Goal: Task Accomplishment & Management: Complete application form

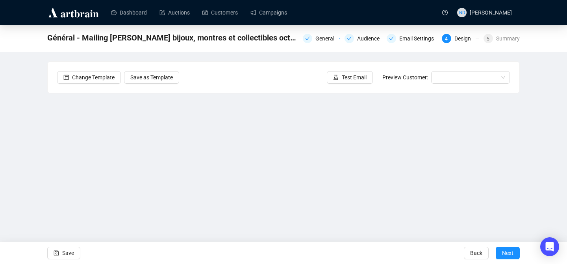
scroll to position [13, 0]
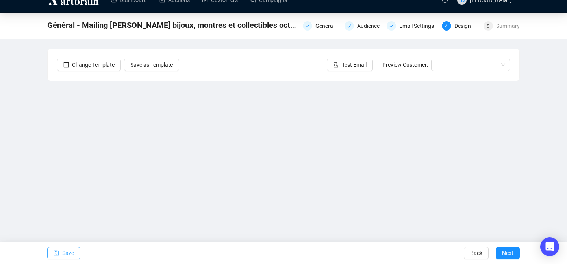
click at [65, 252] on span "Save" at bounding box center [68, 253] width 12 height 22
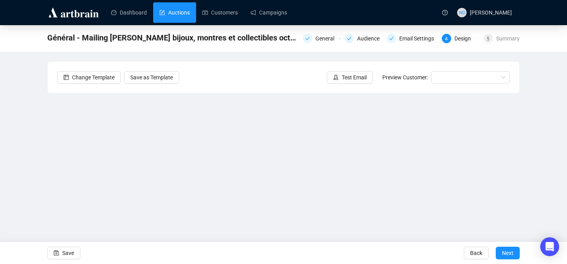
click at [183, 18] on link "Auctions" at bounding box center [174, 12] width 30 height 20
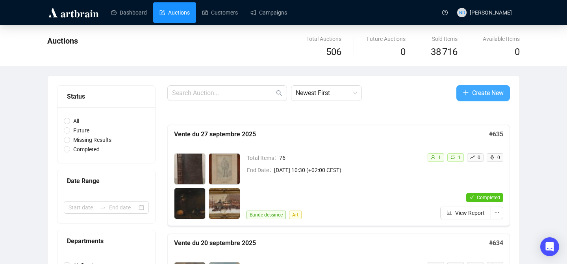
click at [465, 94] on icon "plus" at bounding box center [465, 93] width 6 height 6
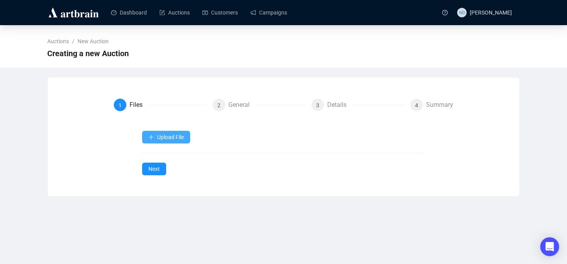
click at [151, 137] on icon "plus" at bounding box center [151, 137] width 0 height 4
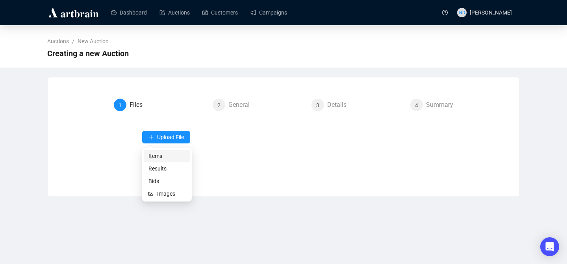
click at [153, 157] on span "Items" at bounding box center [166, 156] width 37 height 9
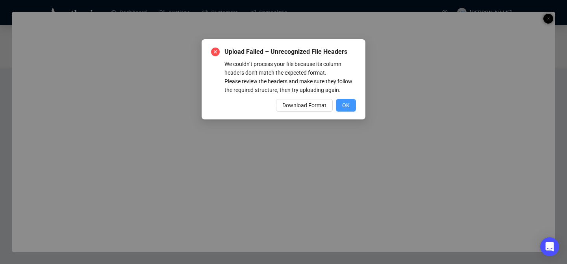
click at [348, 110] on span "OK" at bounding box center [345, 105] width 7 height 9
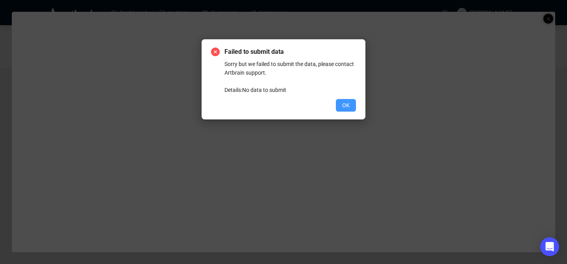
click at [351, 103] on button "OK" at bounding box center [346, 105] width 20 height 13
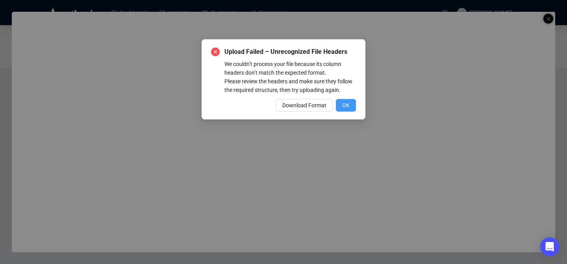
click at [346, 110] on span "OK" at bounding box center [345, 105] width 7 height 9
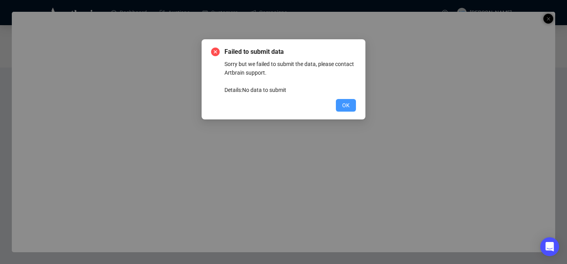
click at [348, 104] on span "OK" at bounding box center [345, 105] width 7 height 9
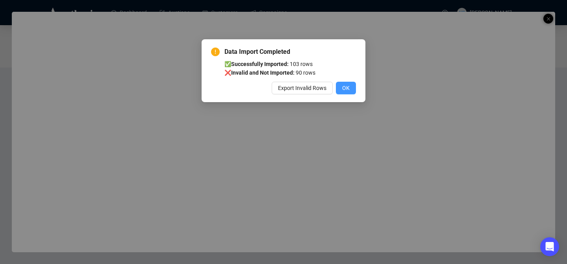
click at [349, 89] on span "OK" at bounding box center [345, 88] width 7 height 9
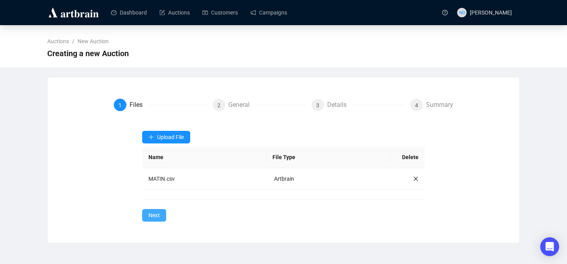
click at [155, 212] on span "Next" at bounding box center [153, 215] width 11 height 9
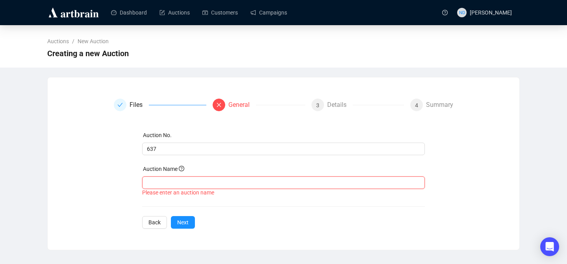
click at [173, 181] on input "text" at bounding box center [283, 183] width 283 height 13
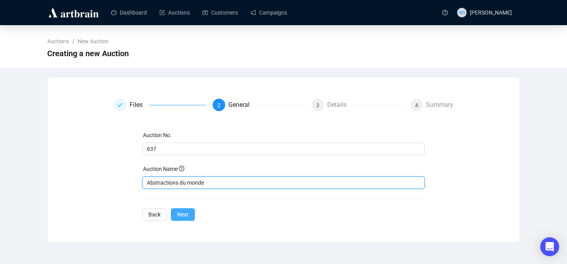
type input "Abstractions du monde"
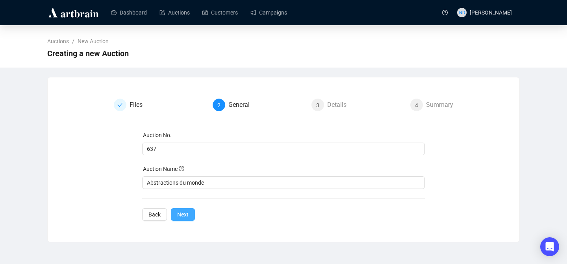
click at [182, 213] on span "Next" at bounding box center [182, 214] width 11 height 9
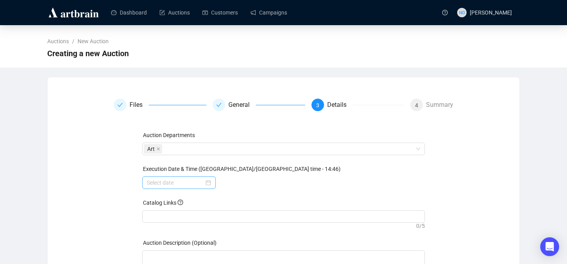
click at [205, 183] on div at bounding box center [179, 183] width 64 height 9
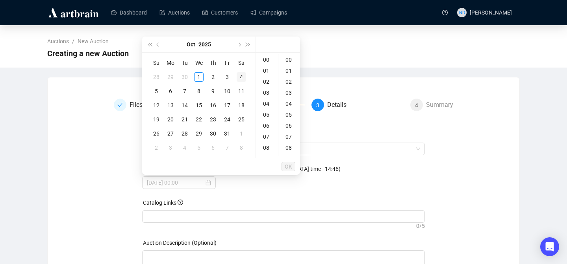
click at [239, 80] on div "4" at bounding box center [240, 76] width 9 height 9
click at [268, 138] on div "14" at bounding box center [266, 137] width 19 height 11
type input "[DATE] 14:00"
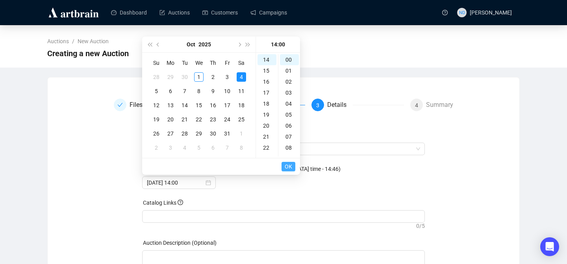
click at [290, 166] on span "OK" at bounding box center [287, 166] width 7 height 15
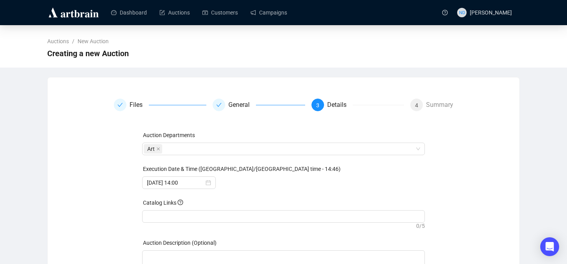
scroll to position [61, 0]
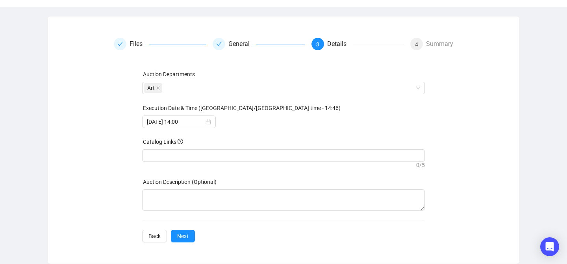
click at [176, 245] on div "Files General 3 Details 4 Summary Auction Departments Art Execution Date & Time…" at bounding box center [283, 140] width 471 height 224
click at [183, 240] on span "Next" at bounding box center [182, 236] width 11 height 9
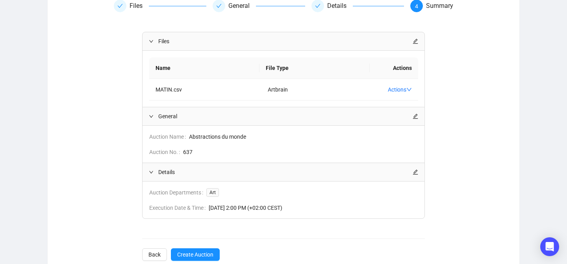
scroll to position [118, 0]
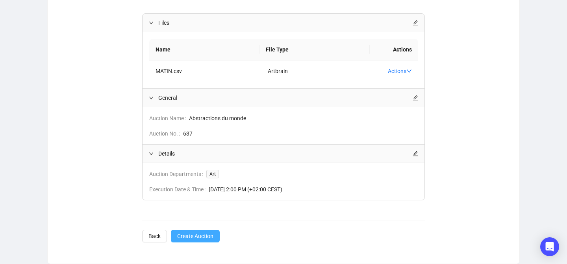
click at [187, 235] on span "Create Auction" at bounding box center [195, 236] width 36 height 9
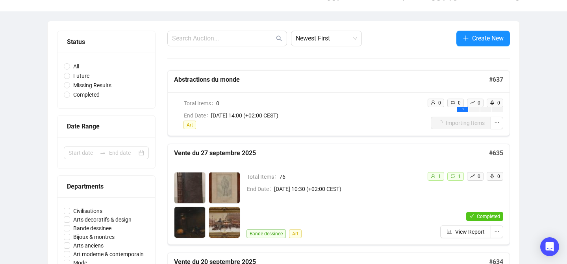
scroll to position [37, 0]
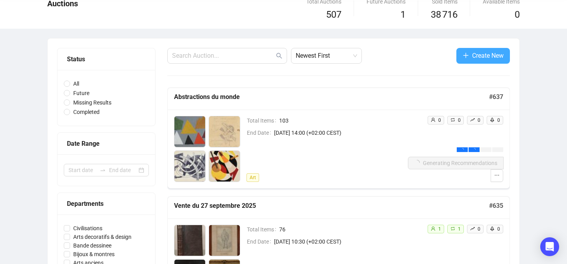
click at [467, 57] on button "Create New" at bounding box center [483, 56] width 54 height 16
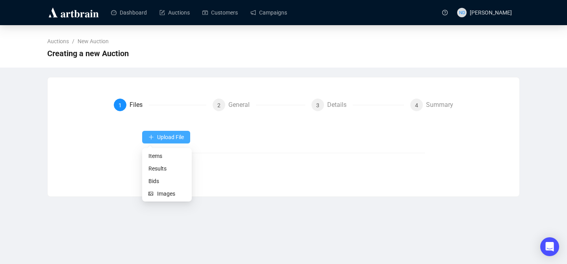
click at [182, 135] on span "Upload File" at bounding box center [170, 137] width 27 height 6
click at [167, 158] on span "Items" at bounding box center [166, 156] width 37 height 9
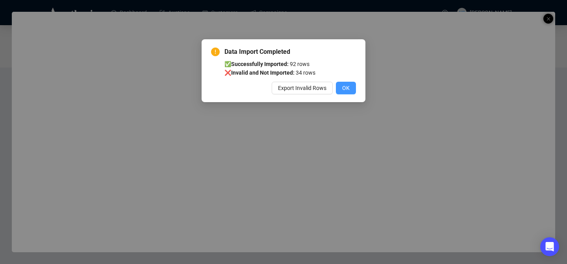
click at [347, 89] on span "OK" at bounding box center [345, 88] width 7 height 9
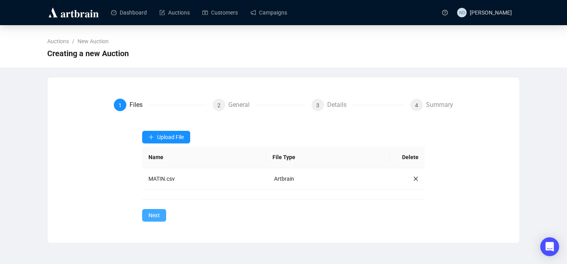
click at [152, 212] on span "Next" at bounding box center [153, 215] width 11 height 9
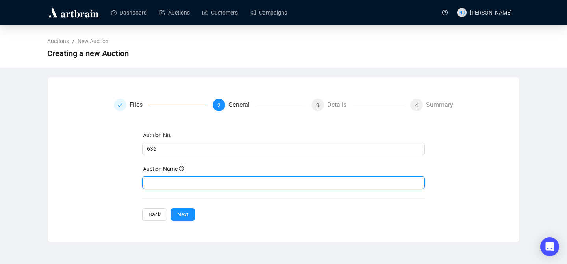
click at [177, 185] on input "text" at bounding box center [283, 183] width 283 height 13
type input "Vente du 4 octobre 2025 - Matin"
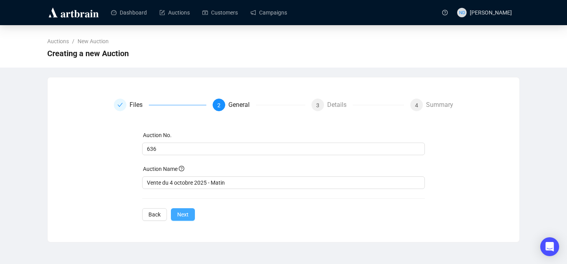
click at [184, 212] on span "Next" at bounding box center [182, 214] width 11 height 9
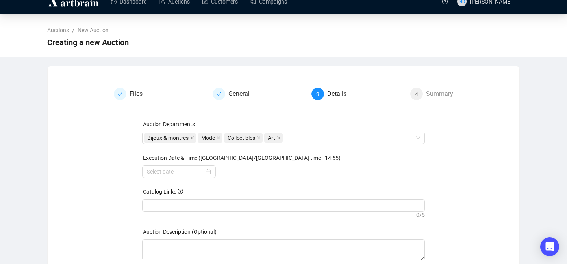
scroll to position [27, 0]
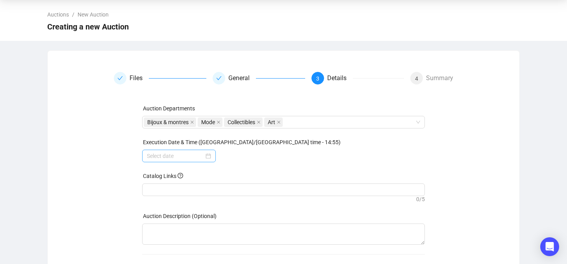
click at [208, 157] on div at bounding box center [179, 156] width 64 height 9
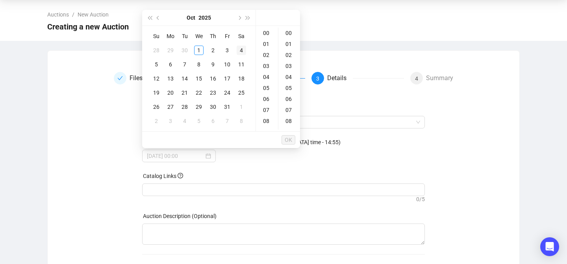
click at [236, 48] on td "4" at bounding box center [241, 50] width 14 height 14
click at [265, 111] on div "10" at bounding box center [266, 113] width 19 height 11
click at [289, 114] on div "30" at bounding box center [289, 116] width 19 height 11
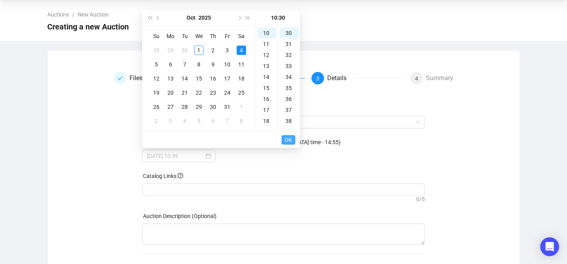
type input "[DATE] 10:30"
click at [288, 138] on span "OK" at bounding box center [287, 140] width 7 height 15
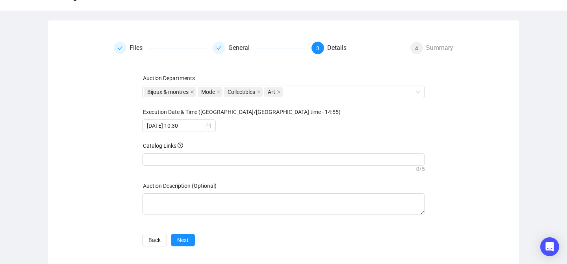
scroll to position [61, 0]
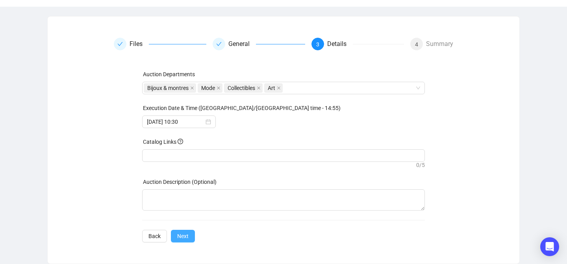
click at [184, 236] on span "Next" at bounding box center [182, 236] width 11 height 9
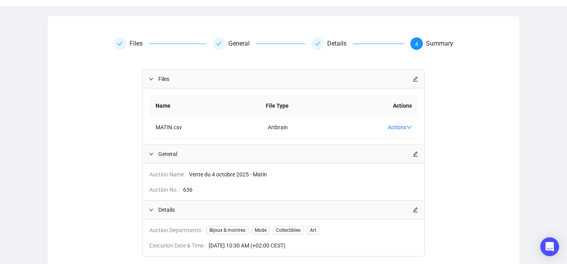
scroll to position [118, 0]
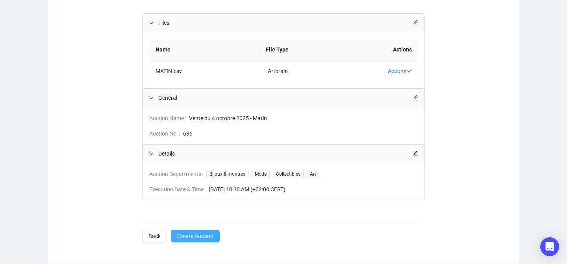
click at [196, 234] on span "Create Auction" at bounding box center [195, 236] width 36 height 9
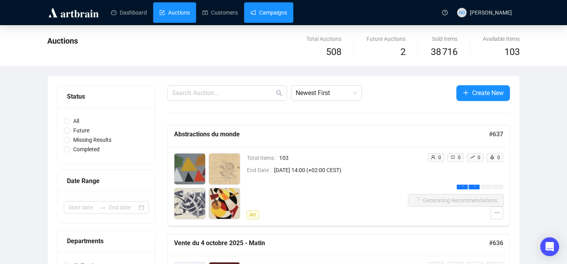
click at [278, 13] on link "Campaigns" at bounding box center [268, 12] width 37 height 20
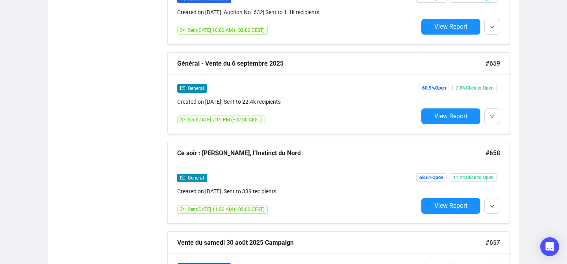
scroll to position [1170, 0]
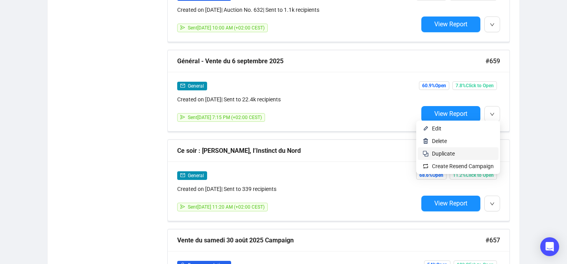
click at [443, 154] on span "Duplicate" at bounding box center [443, 154] width 23 height 6
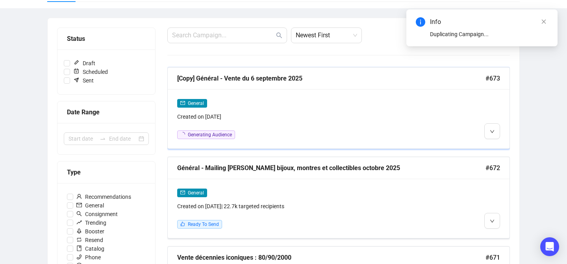
scroll to position [53, 0]
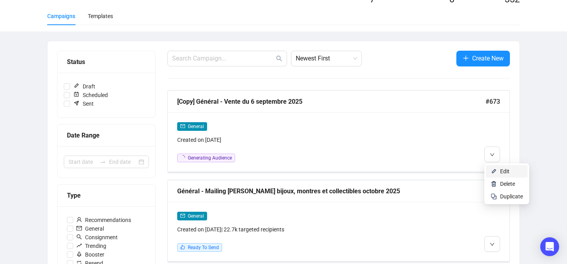
click at [489, 169] on li "Edit" at bounding box center [506, 171] width 42 height 13
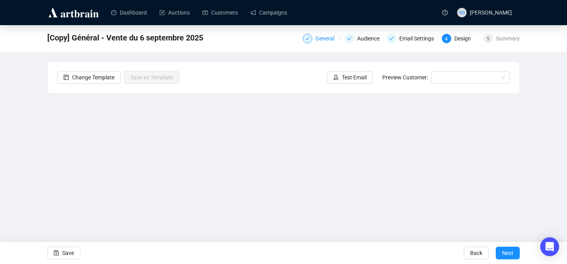
click at [319, 37] on div "General" at bounding box center [327, 38] width 24 height 9
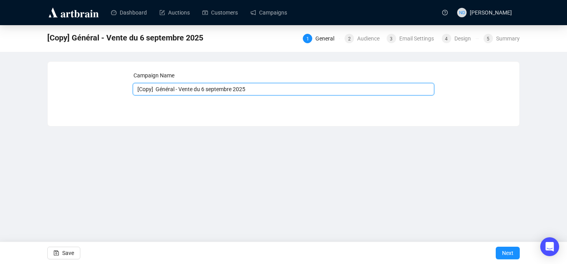
drag, startPoint x: 155, startPoint y: 89, endPoint x: 129, endPoint y: 89, distance: 26.4
click at [129, 89] on div "Campaign Name [Copy] Général - Vente du 6 septembre 2025 Save Next" at bounding box center [283, 88] width 452 height 34
drag, startPoint x: 156, startPoint y: 90, endPoint x: 132, endPoint y: 90, distance: 24.4
click at [132, 90] on div "Campaign Name [Copy] Général - Vente du 6 septembre 2025 Save Next" at bounding box center [283, 88] width 452 height 34
click at [193, 90] on input "Général - Vente du 6 septembre 2025" at bounding box center [284, 89] width 302 height 13
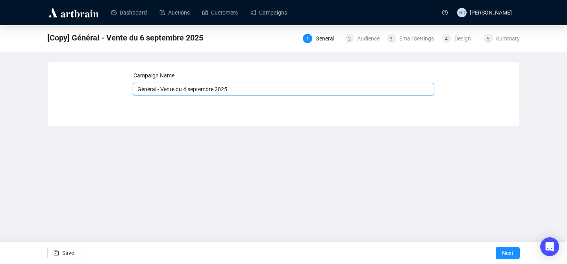
click at [220, 91] on input "Général - Vente du 4 septembre 2025" at bounding box center [284, 89] width 302 height 13
type input "Général - Vente du 4 octobre 2025"
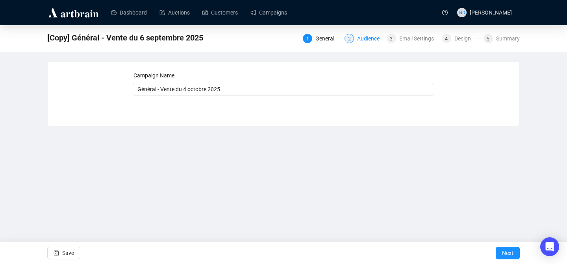
click at [359, 42] on div "Audience" at bounding box center [370, 38] width 27 height 9
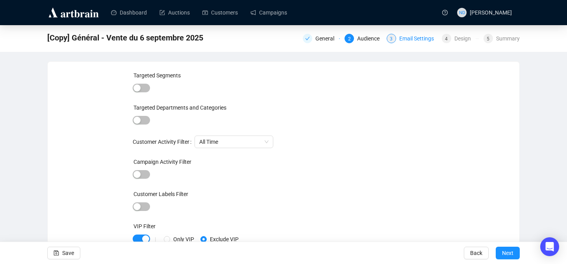
click at [402, 36] on div "Email Settings" at bounding box center [418, 38] width 39 height 9
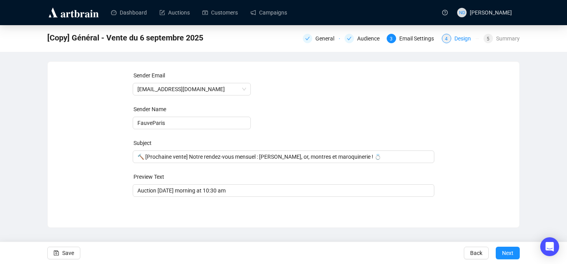
click at [456, 40] on div "Design" at bounding box center [464, 38] width 21 height 9
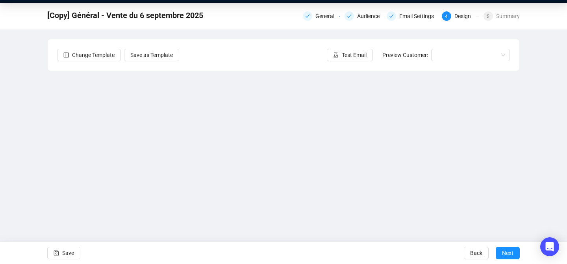
scroll to position [23, 0]
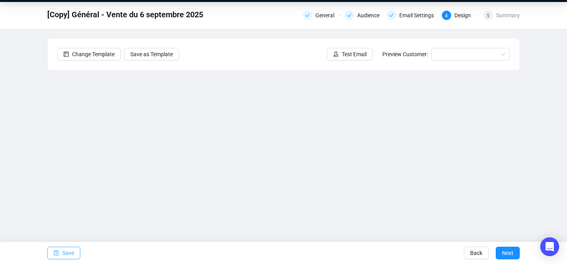
click at [68, 253] on span "Save" at bounding box center [68, 253] width 12 height 22
click at [66, 251] on span "Save" at bounding box center [68, 253] width 12 height 22
click at [54, 254] on icon "save" at bounding box center [57, 254] width 6 height 6
click at [73, 251] on span "Save" at bounding box center [68, 253] width 12 height 22
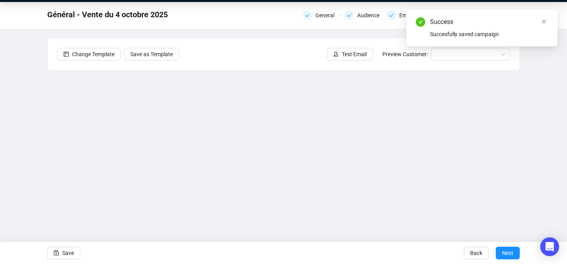
scroll to position [0, 0]
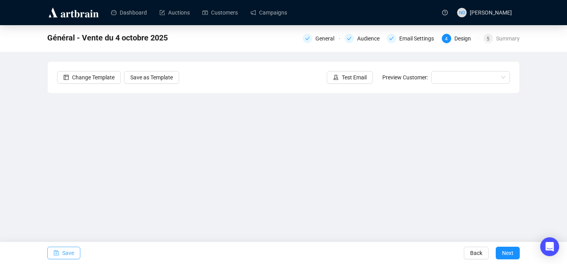
click at [56, 253] on icon "save" at bounding box center [57, 254] width 6 height 6
click at [63, 247] on span "Save" at bounding box center [68, 253] width 12 height 22
click at [71, 250] on span "Save" at bounding box center [68, 253] width 12 height 22
click at [58, 255] on icon "save" at bounding box center [56, 253] width 5 height 5
click at [68, 255] on span "Save" at bounding box center [68, 253] width 12 height 22
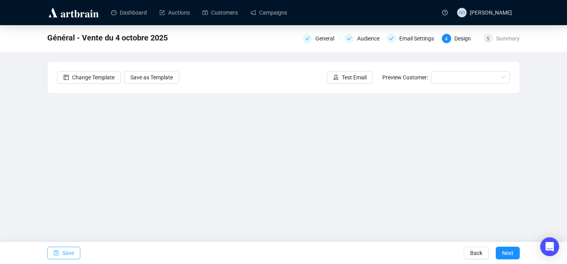
click at [69, 253] on span "Save" at bounding box center [68, 253] width 12 height 22
click at [68, 255] on span "Save" at bounding box center [68, 253] width 12 height 22
click at [57, 255] on icon "save" at bounding box center [57, 254] width 6 height 6
click at [65, 250] on span "Save" at bounding box center [68, 253] width 12 height 22
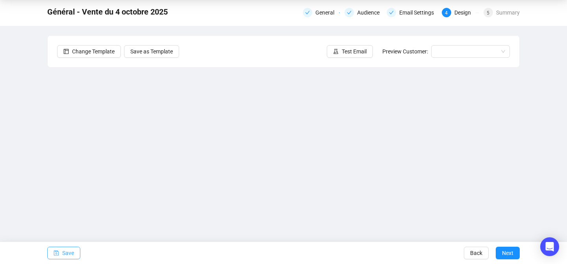
click at [78, 252] on button "Save" at bounding box center [63, 253] width 33 height 13
click at [57, 256] on span "button" at bounding box center [57, 253] width 6 height 22
click at [350, 50] on span "Test Email" at bounding box center [354, 51] width 25 height 9
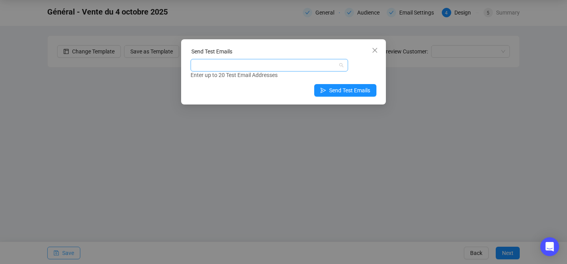
click at [262, 63] on div at bounding box center [265, 65] width 146 height 11
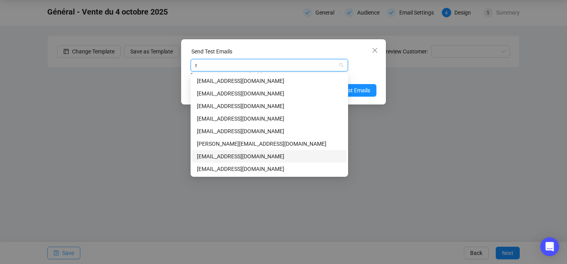
type input "nd"
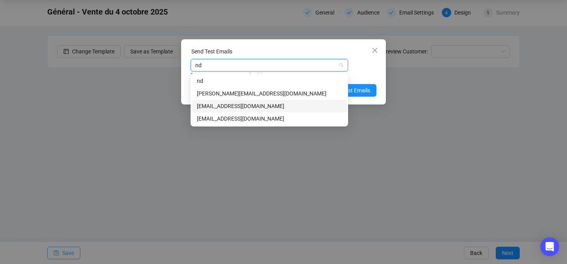
click at [216, 107] on div "[EMAIL_ADDRESS][DOMAIN_NAME]" at bounding box center [269, 106] width 145 height 9
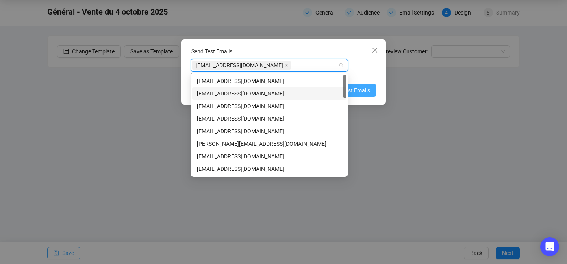
click at [361, 89] on span "Send Test Emails" at bounding box center [349, 90] width 41 height 9
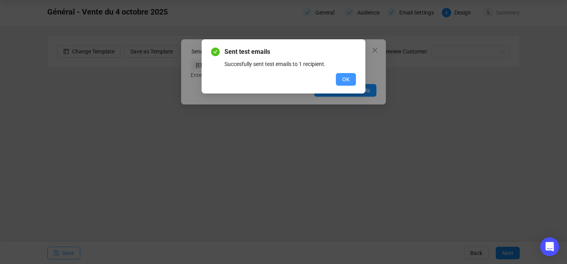
click at [346, 81] on span "OK" at bounding box center [345, 79] width 7 height 9
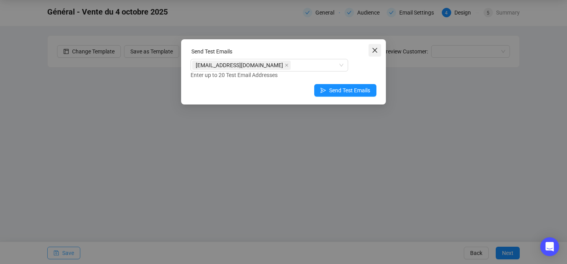
click at [373, 50] on icon "close" at bounding box center [374, 50] width 6 height 6
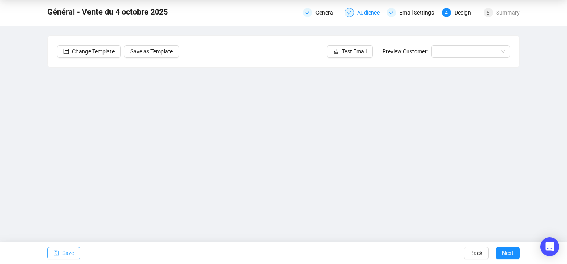
click at [360, 14] on div "Audience" at bounding box center [370, 12] width 27 height 9
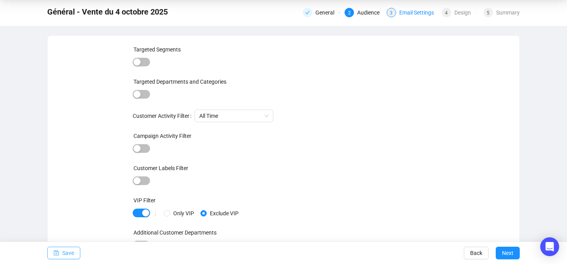
click at [421, 9] on div "Email Settings" at bounding box center [418, 12] width 39 height 9
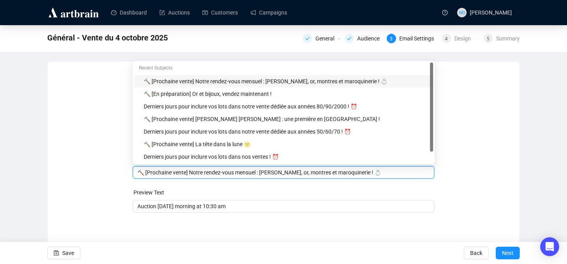
drag, startPoint x: 371, startPoint y: 157, endPoint x: 185, endPoint y: 170, distance: 186.6
click at [185, 170] on input "🔨 [Prochaine vente] Notre rendez-vous mensuel : [PERSON_NAME], or, montres et m…" at bounding box center [283, 172] width 292 height 9
click at [221, 174] on input "🔨 [Prochaine vente] Notre rendez-vous mensuel : [PERSON_NAME], or, montres et m…" at bounding box center [283, 172] width 292 height 9
drag, startPoint x: 369, startPoint y: 170, endPoint x: 193, endPoint y: 171, distance: 175.9
click at [192, 171] on input "🔨 [Prochaine vente] Notre rendez-vous mensuel : [PERSON_NAME], or, montres et m…" at bounding box center [283, 172] width 292 height 9
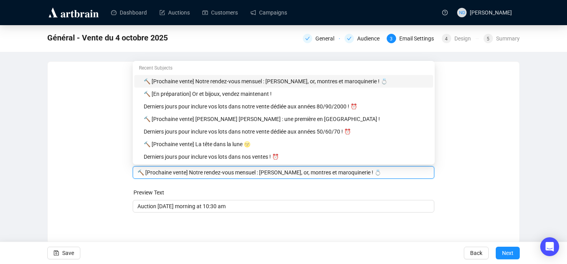
paste input "Samedi 4 octobre, FauveParis vous propose un double rendez-vous."
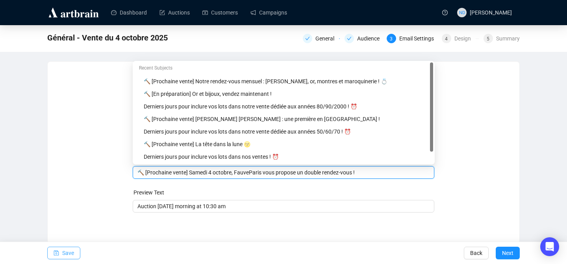
type input "🔨 [Prochaine vente] Samedi 4 octobre, FauveParis vous propose un double rendez-…"
click at [70, 252] on span "Save" at bounding box center [68, 253] width 12 height 22
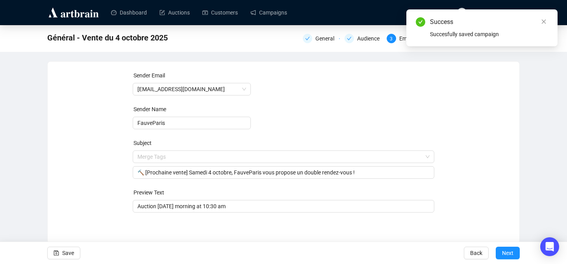
click at [548, 22] on div "Success Succesfully saved campaign" at bounding box center [481, 27] width 151 height 37
click at [541, 22] on icon "close" at bounding box center [544, 22] width 6 height 6
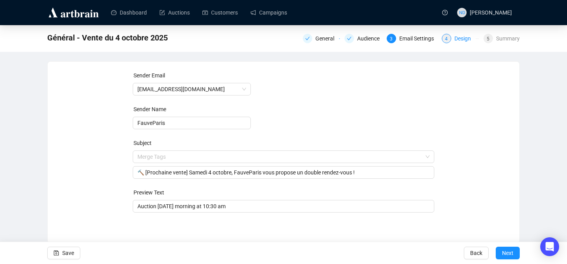
click at [454, 38] on div "Design" at bounding box center [464, 38] width 21 height 9
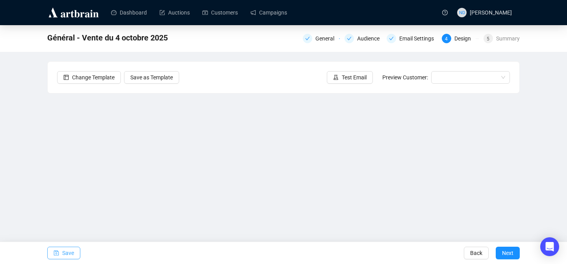
click at [51, 250] on button "Save" at bounding box center [63, 253] width 33 height 13
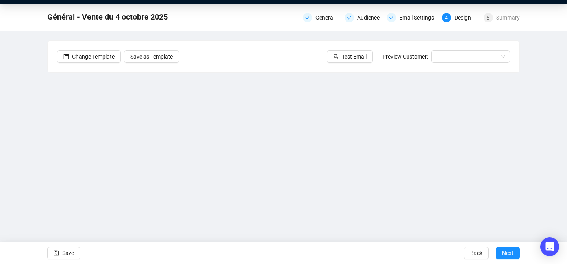
scroll to position [28, 0]
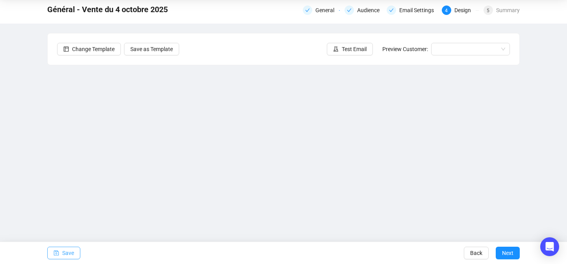
click at [65, 251] on span "Save" at bounding box center [68, 253] width 12 height 22
click at [342, 51] on span "Test Email" at bounding box center [354, 49] width 25 height 9
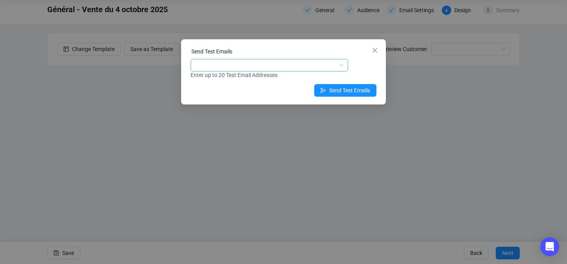
click at [277, 69] on div at bounding box center [265, 65] width 146 height 11
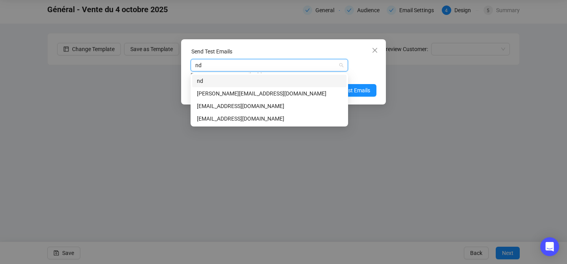
type input "nda"
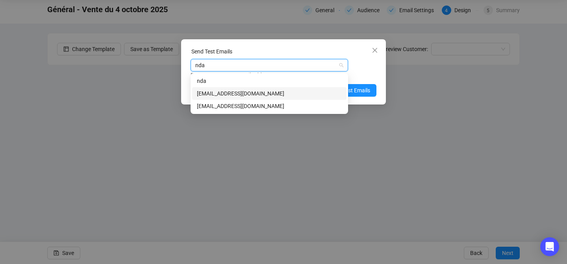
click at [240, 94] on div "[EMAIL_ADDRESS][DOMAIN_NAME]" at bounding box center [269, 93] width 145 height 9
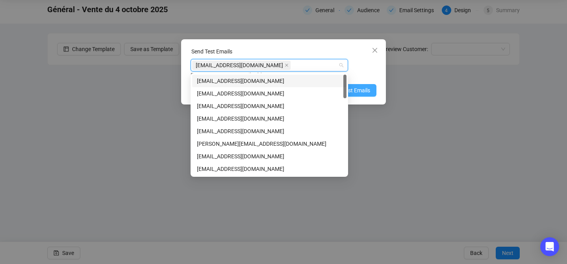
click at [368, 93] on span "Send Test Emails" at bounding box center [349, 90] width 41 height 9
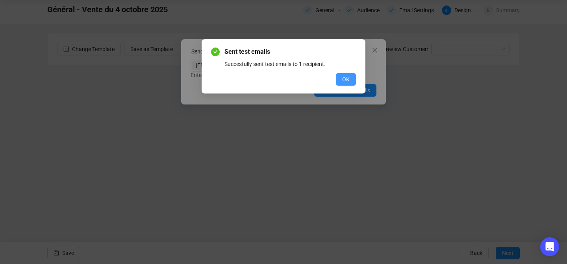
click at [350, 82] on button "OK" at bounding box center [346, 79] width 20 height 13
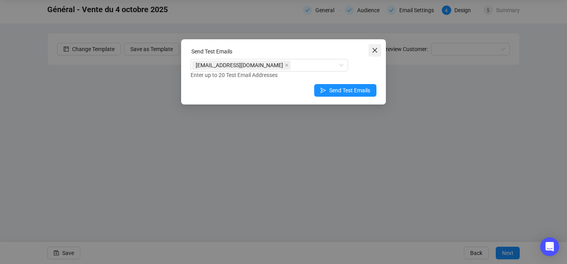
click at [377, 48] on icon "close" at bounding box center [374, 50] width 5 height 5
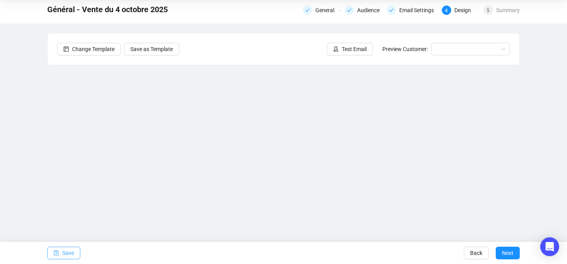
click at [70, 251] on span "Save" at bounding box center [68, 253] width 12 height 22
click at [67, 248] on span "Save" at bounding box center [68, 253] width 12 height 22
click at [70, 251] on span "Save" at bounding box center [68, 253] width 12 height 22
click at [71, 252] on span "Save" at bounding box center [68, 253] width 12 height 22
click at [63, 252] on span "Save" at bounding box center [68, 253] width 12 height 22
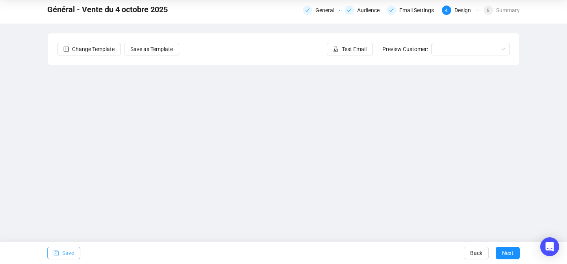
click at [52, 253] on button "Save" at bounding box center [63, 253] width 33 height 13
click at [68, 250] on span "Save" at bounding box center [68, 253] width 12 height 22
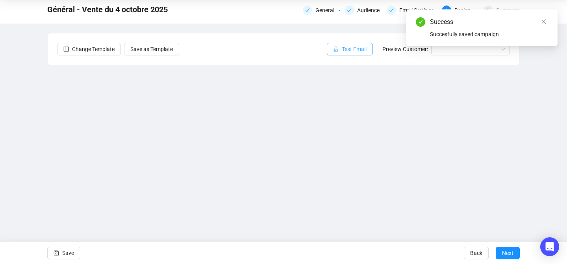
click at [333, 46] on span "button" at bounding box center [336, 49] width 6 height 9
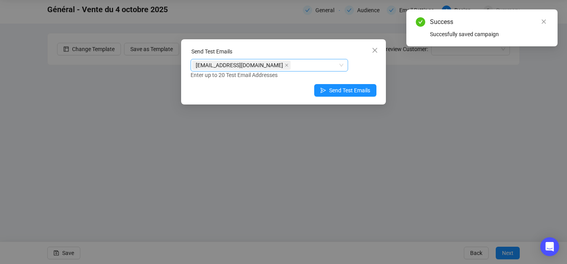
click at [259, 65] on span "[EMAIL_ADDRESS][DOMAIN_NAME]" at bounding box center [241, 65] width 98 height 9
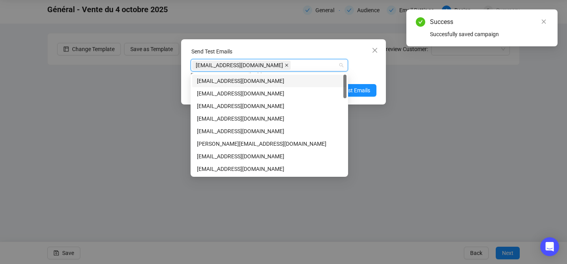
click at [284, 65] on icon "close" at bounding box center [286, 65] width 4 height 4
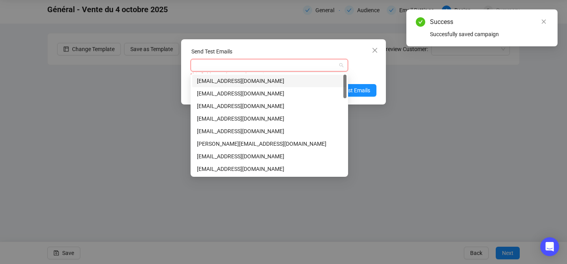
click at [253, 65] on div at bounding box center [265, 65] width 146 height 11
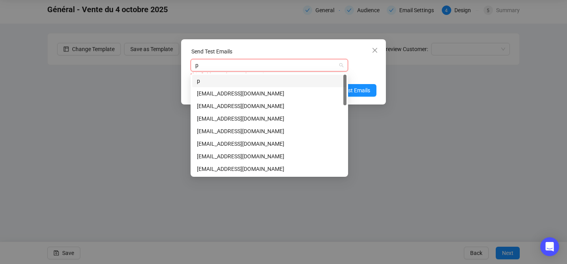
type input "pb"
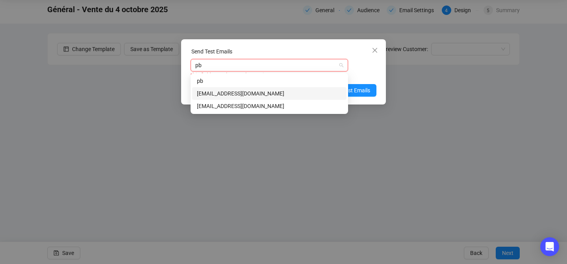
click at [209, 89] on div "[EMAIL_ADDRESS][DOMAIN_NAME]" at bounding box center [269, 93] width 145 height 9
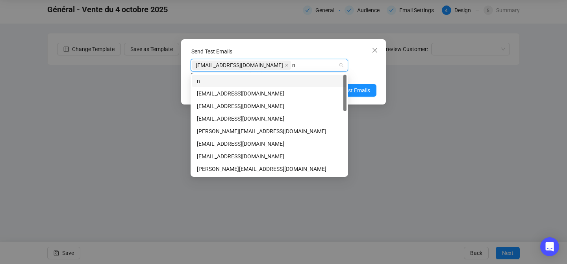
type input "na"
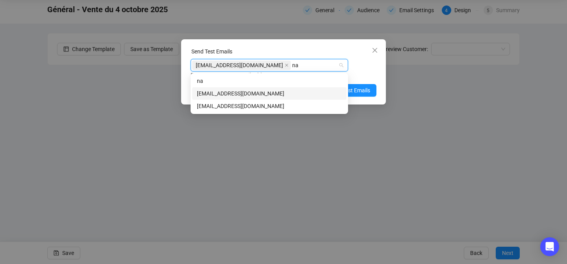
click at [219, 96] on div "[EMAIL_ADDRESS][DOMAIN_NAME]" at bounding box center [269, 93] width 145 height 9
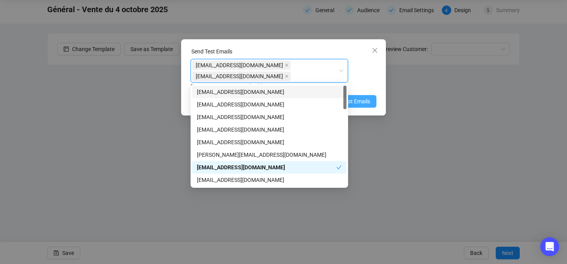
click at [358, 95] on button "Send Test Emails" at bounding box center [345, 101] width 62 height 13
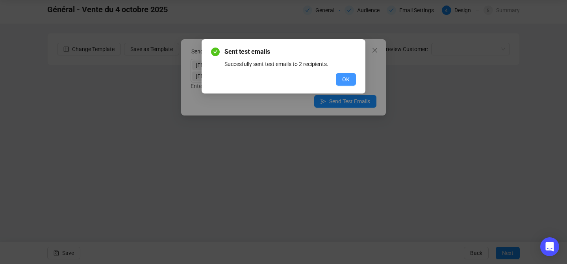
click at [347, 83] on span "OK" at bounding box center [345, 79] width 7 height 9
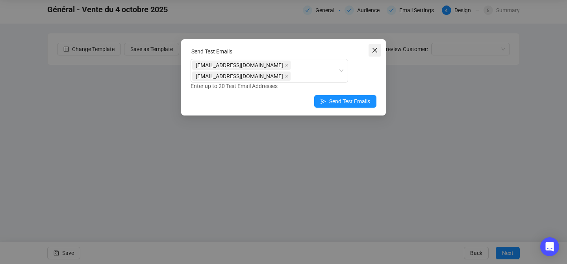
click at [370, 53] on span "Close" at bounding box center [374, 50] width 13 height 6
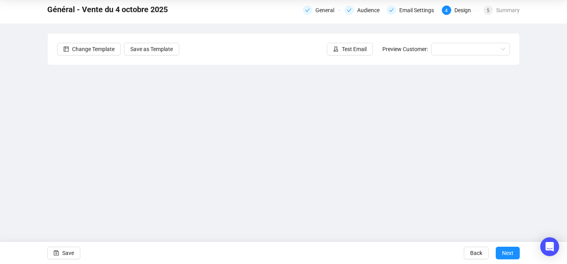
scroll to position [0, 0]
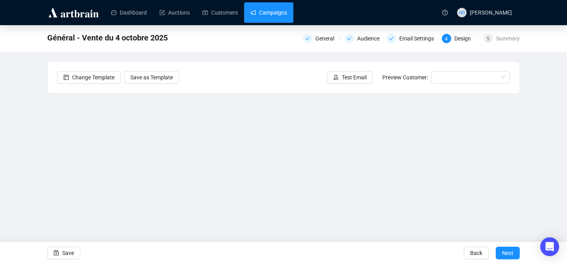
click at [269, 20] on link "Campaigns" at bounding box center [268, 12] width 37 height 20
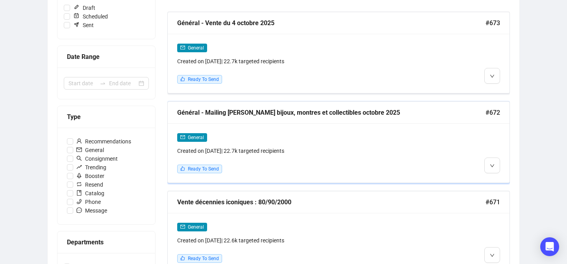
scroll to position [137, 0]
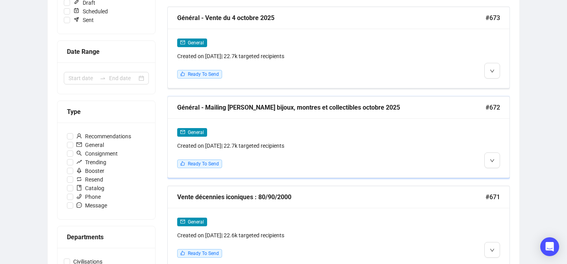
click at [490, 175] on div "General Created on [DATE] | 22.7k targeted recipients Ready To Send" at bounding box center [339, 147] width 342 height 59
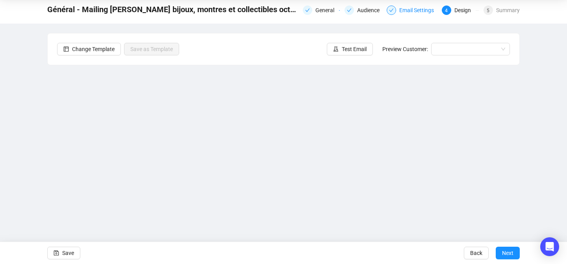
click at [410, 13] on div "Email Settings" at bounding box center [418, 10] width 39 height 9
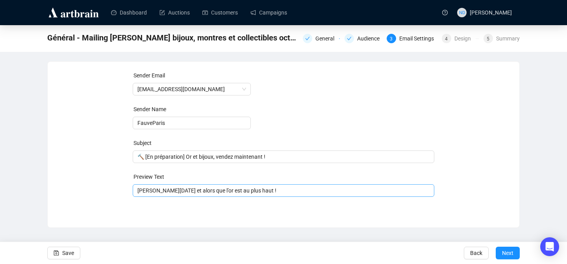
click at [138, 191] on span "[PERSON_NAME][DATE] et alors que l’or est au plus haut !" at bounding box center [284, 191] width 302 height 6
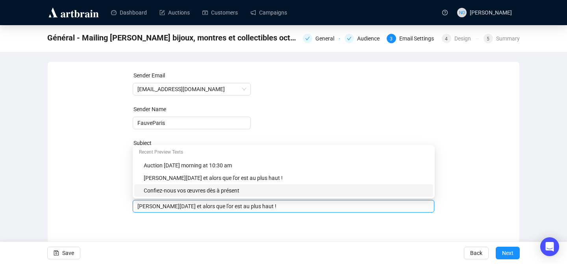
click at [123, 195] on div "Sender Email [EMAIL_ADDRESS][DOMAIN_NAME] Sender Name FauveParis Subject 🔨 [En …" at bounding box center [283, 146] width 452 height 151
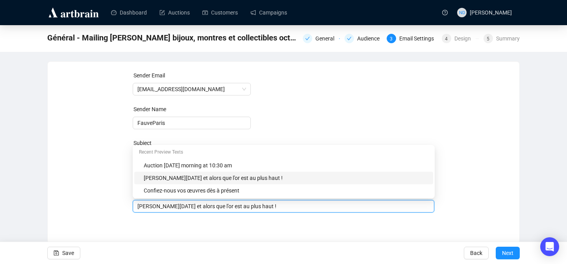
click at [137, 207] on input "[PERSON_NAME][DATE] et alors que l’or est au plus haut !" at bounding box center [283, 206] width 292 height 9
drag, startPoint x: 206, startPoint y: 208, endPoint x: 184, endPoint y: 208, distance: 21.6
click at [184, 208] on input "Vendre [PERSON_NAME][DATE] et alors que l’or est au plus haut !" at bounding box center [283, 206] width 292 height 9
type input "Vendre [PERSON_NAME][DATE] pendant que l’or est au plus haut !"
click at [63, 254] on span "Save" at bounding box center [68, 253] width 12 height 22
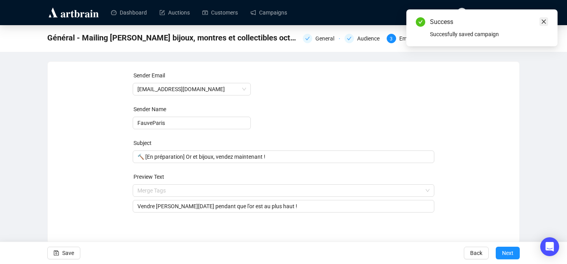
click at [546, 21] on link "Close" at bounding box center [543, 21] width 9 height 9
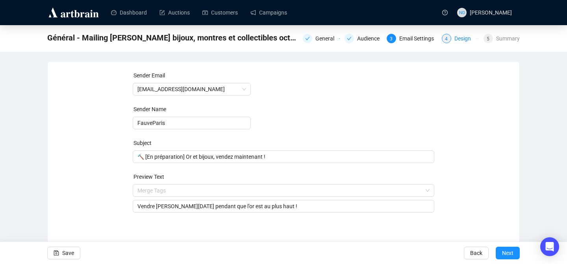
click at [454, 41] on div "Design" at bounding box center [464, 38] width 21 height 9
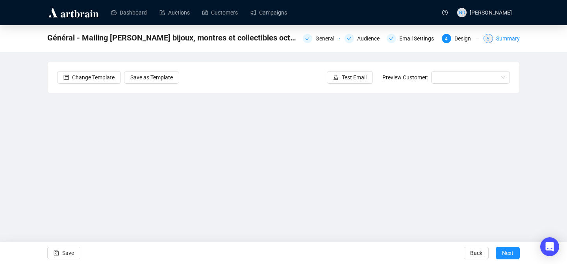
click at [499, 39] on div "Summary" at bounding box center [508, 38] width 24 height 9
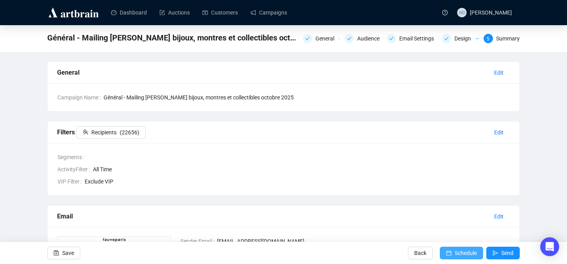
click at [454, 254] on span "Schedule" at bounding box center [465, 253] width 22 height 22
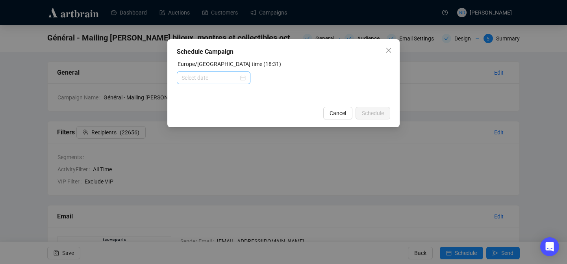
click at [242, 78] on div at bounding box center [213, 78] width 64 height 9
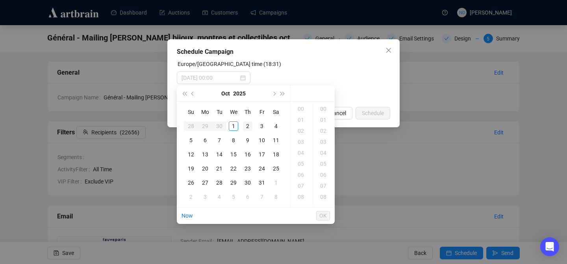
click at [250, 129] on div "2" at bounding box center [247, 126] width 9 height 9
click at [302, 179] on div "10" at bounding box center [301, 178] width 19 height 11
click at [322, 175] on div "30" at bounding box center [323, 177] width 19 height 11
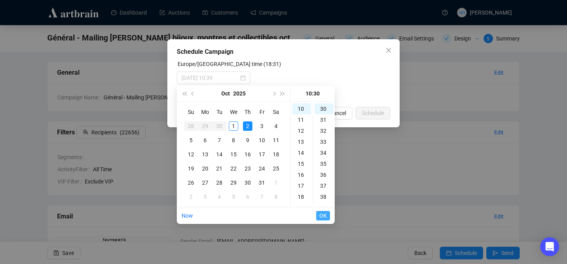
type input "[DATE] 10:30"
click at [319, 215] on span "OK" at bounding box center [322, 216] width 7 height 15
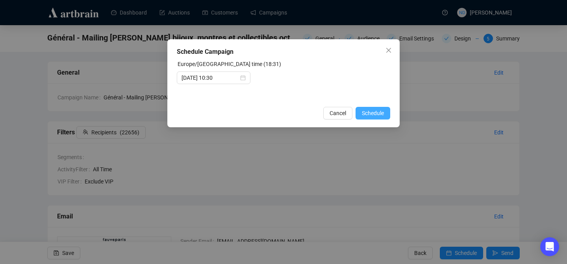
click at [376, 112] on span "Schedule" at bounding box center [373, 113] width 22 height 9
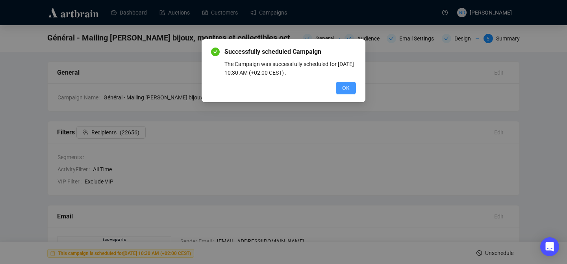
click at [346, 90] on span "OK" at bounding box center [345, 88] width 7 height 9
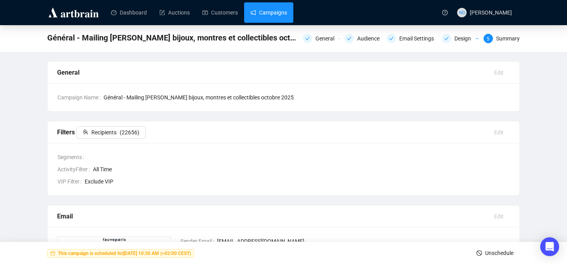
click at [271, 17] on link "Campaigns" at bounding box center [268, 12] width 37 height 20
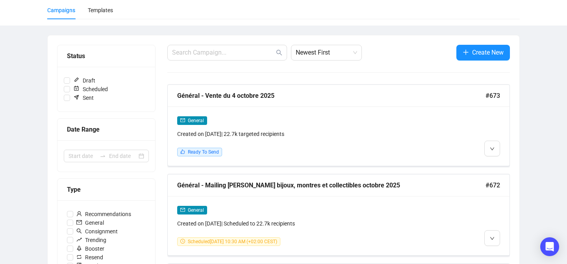
scroll to position [58, 0]
click at [485, 161] on ul "Edit Delete Duplicate" at bounding box center [506, 178] width 45 height 41
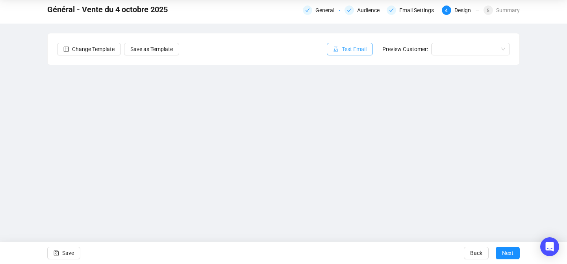
click at [351, 53] on span "Test Email" at bounding box center [354, 49] width 25 height 9
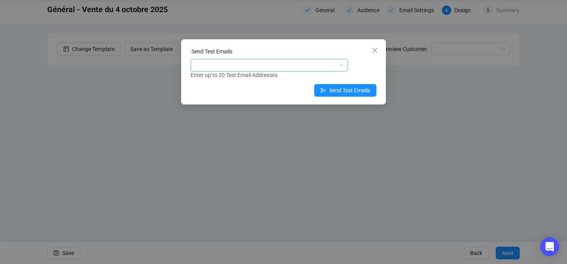
click at [249, 65] on div at bounding box center [265, 65] width 146 height 11
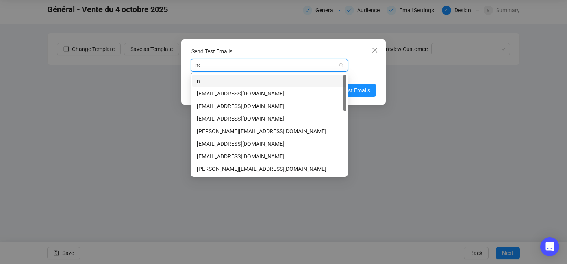
type input "nda"
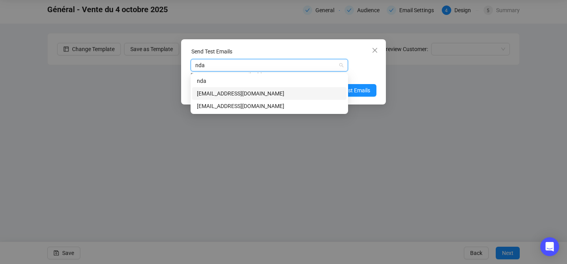
click at [202, 94] on div "[EMAIL_ADDRESS][DOMAIN_NAME]" at bounding box center [269, 93] width 145 height 9
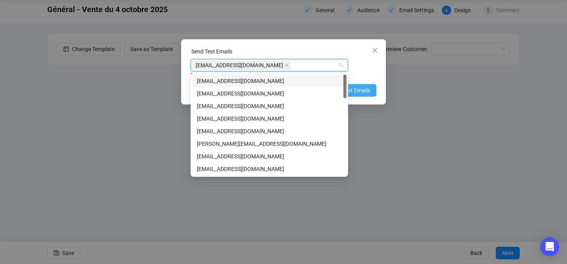
click at [363, 92] on span "Send Test Emails" at bounding box center [349, 90] width 41 height 9
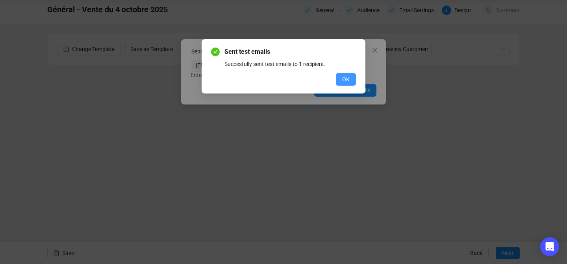
click at [346, 77] on span "OK" at bounding box center [345, 79] width 7 height 9
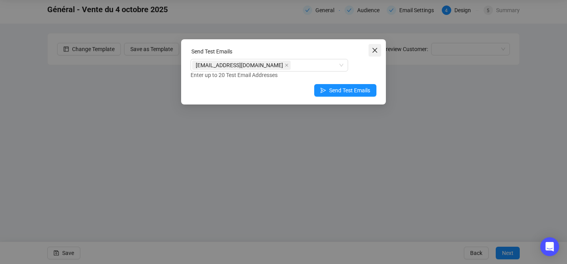
click at [372, 50] on icon "close" at bounding box center [374, 50] width 6 height 6
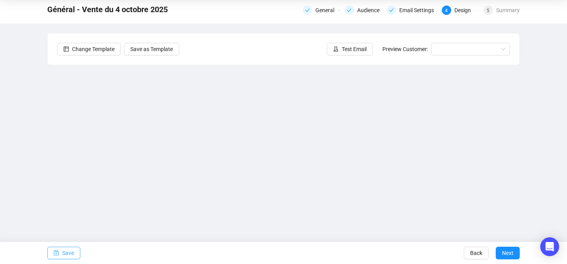
click at [70, 256] on span "Save" at bounding box center [68, 253] width 12 height 22
click at [73, 255] on span "Save" at bounding box center [68, 253] width 12 height 22
click at [335, 42] on div "Change Template Save as Template Test Email Preview Customer:" at bounding box center [283, 48] width 471 height 31
click at [333, 49] on icon "experiment" at bounding box center [336, 49] width 6 height 6
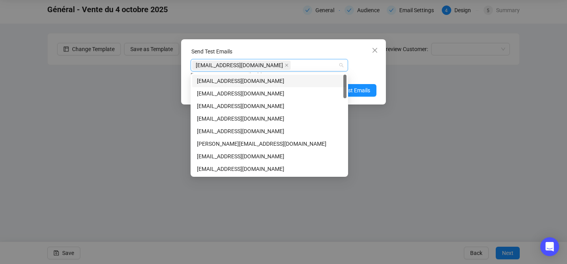
click at [273, 65] on div "[EMAIL_ADDRESS][DOMAIN_NAME]" at bounding box center [265, 65] width 146 height 11
click at [358, 89] on span "Send Test Emails" at bounding box center [349, 90] width 41 height 9
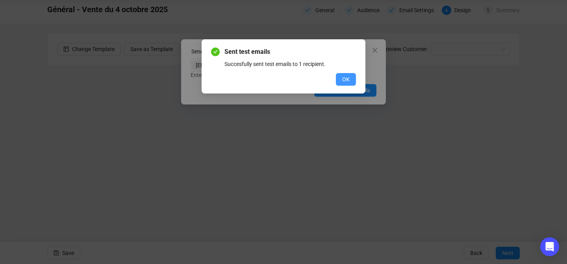
click at [342, 82] on span "OK" at bounding box center [345, 79] width 7 height 9
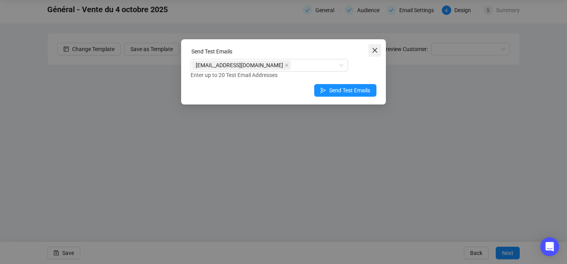
click at [378, 50] on span "Close" at bounding box center [374, 50] width 13 height 6
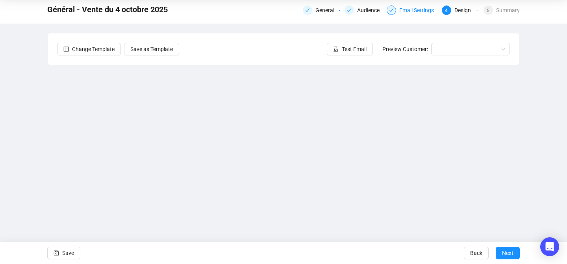
click at [419, 9] on div "Email Settings" at bounding box center [418, 10] width 39 height 9
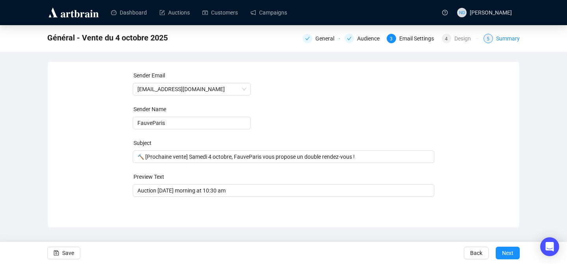
click at [502, 41] on div "Summary" at bounding box center [508, 38] width 24 height 9
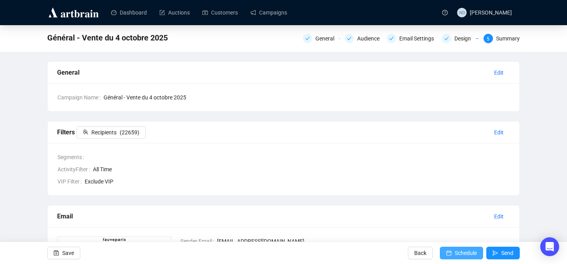
click at [454, 256] on span "Schedule" at bounding box center [465, 253] width 22 height 22
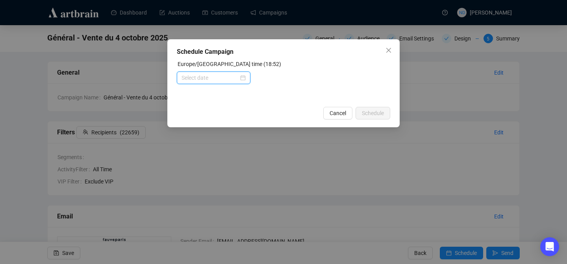
click at [218, 79] on input at bounding box center [209, 78] width 57 height 9
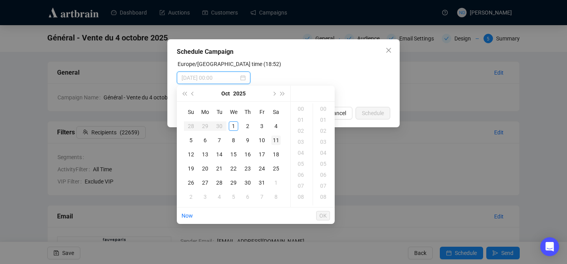
type input "[DATE] 00:00"
type input "[DATE] 06:00"
click at [299, 148] on div "19" at bounding box center [301, 146] width 19 height 11
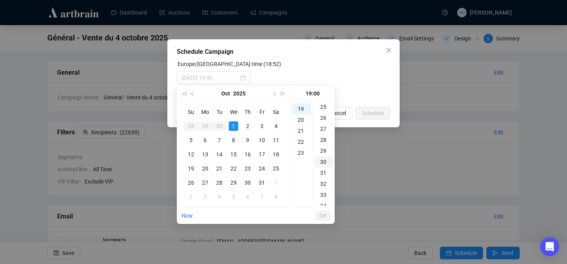
click at [323, 162] on div "30" at bounding box center [323, 162] width 19 height 11
type input "[DATE] 19:30"
click at [322, 216] on span "OK" at bounding box center [322, 216] width 7 height 15
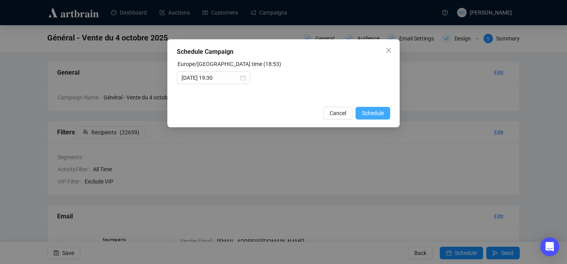
click at [375, 111] on span "Schedule" at bounding box center [373, 113] width 22 height 9
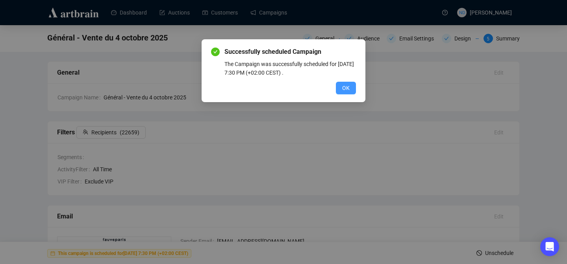
click at [346, 89] on span "OK" at bounding box center [345, 88] width 7 height 9
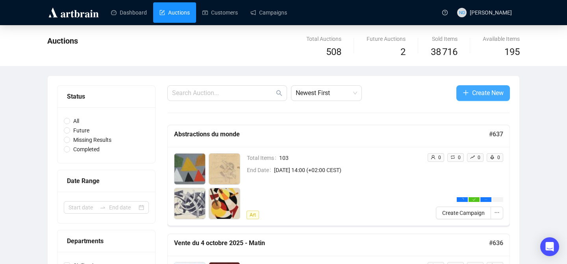
click at [462, 89] on span "button" at bounding box center [465, 93] width 6 height 10
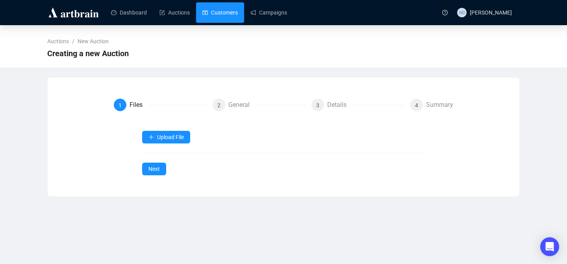
click at [203, 10] on link "Customers" at bounding box center [219, 12] width 35 height 20
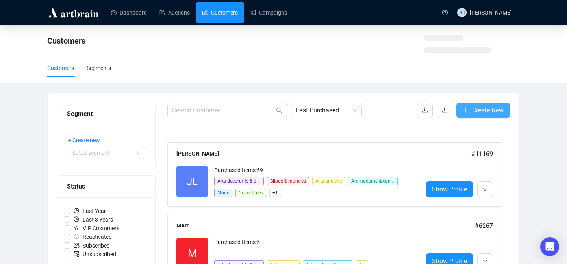
click at [474, 111] on span "Create New" at bounding box center [487, 110] width 31 height 10
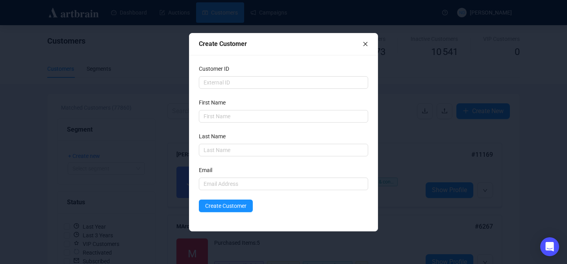
click at [225, 158] on form "Customer ID First Name Last Name Email Create Customer" at bounding box center [283, 139] width 169 height 148
click at [222, 119] on input "text" at bounding box center [283, 116] width 169 height 13
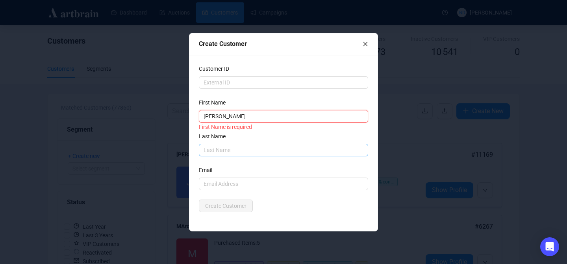
type input "Jérôme"
click at [218, 155] on input "text" at bounding box center [283, 150] width 169 height 13
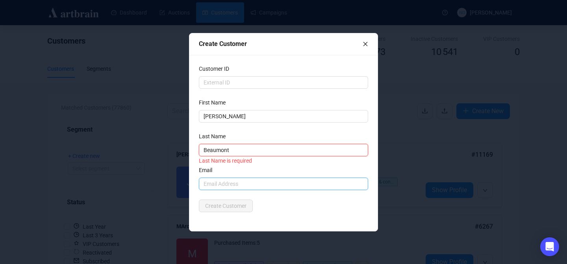
type input "Beaumont"
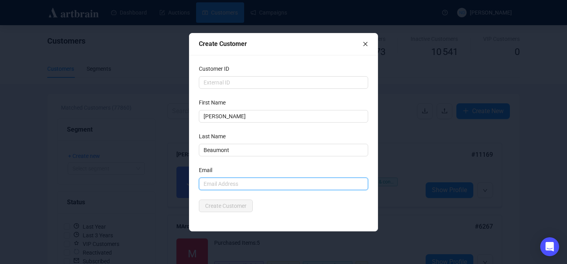
click at [217, 186] on input "text" at bounding box center [283, 184] width 169 height 13
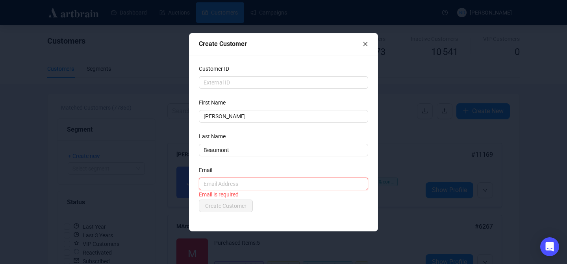
paste input "jerome.beaumont2@orange.fr"
type input "jerome.beaumont2@orange.fr"
click at [258, 169] on div "Email" at bounding box center [283, 172] width 169 height 12
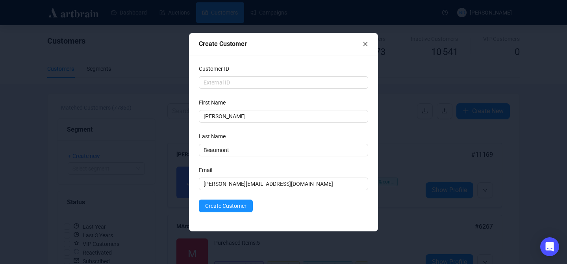
click at [227, 199] on form "Customer ID First Name Jérôme Last Name Beaumont Email jerome.beaumont2@orange.…" at bounding box center [283, 139] width 169 height 148
click at [224, 202] on span "Create Customer" at bounding box center [225, 206] width 41 height 9
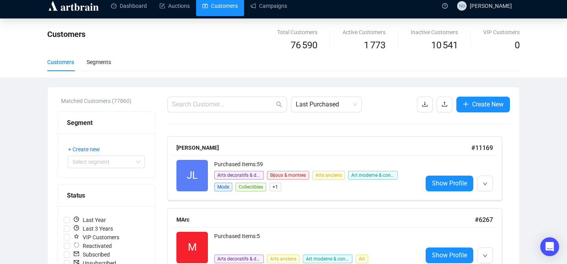
scroll to position [41, 0]
